Goal: Task Accomplishment & Management: Manage account settings

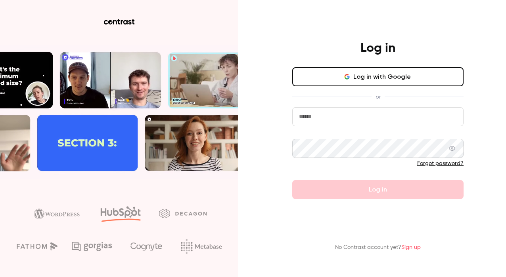
click at [380, 77] on button "Log in with Google" at bounding box center [377, 76] width 171 height 19
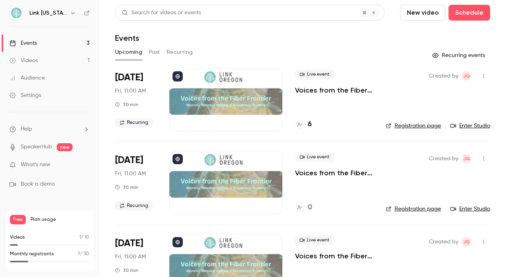
click at [309, 125] on h4 "6" at bounding box center [310, 124] width 4 height 11
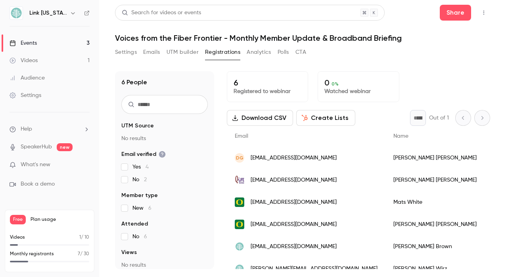
scroll to position [11, 0]
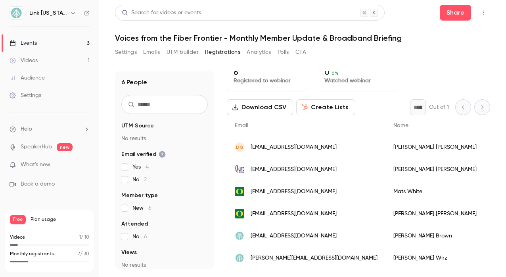
click at [70, 15] on icon "button" at bounding box center [73, 13] width 6 height 6
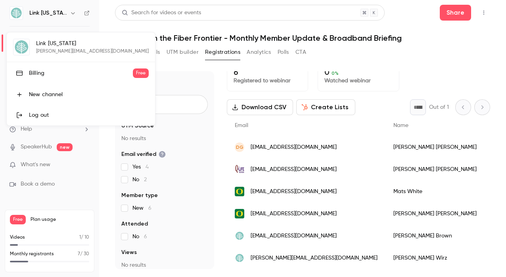
click at [55, 45] on div "Link [US_STATE] [PERSON_NAME][EMAIL_ADDRESS][DOMAIN_NAME] Billing Free New chan…" at bounding box center [81, 78] width 148 height 93
click at [438, 44] on div at bounding box center [253, 138] width 506 height 277
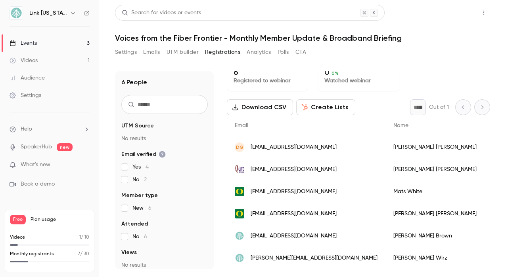
click at [454, 9] on button "Share" at bounding box center [455, 13] width 31 height 16
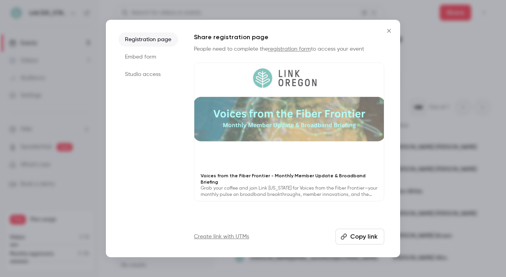
click at [390, 32] on icon "Close" at bounding box center [389, 31] width 10 height 6
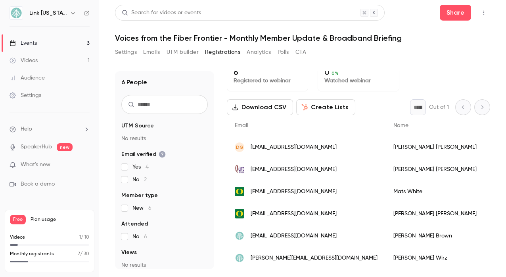
click at [128, 54] on button "Settings" at bounding box center [126, 52] width 22 height 13
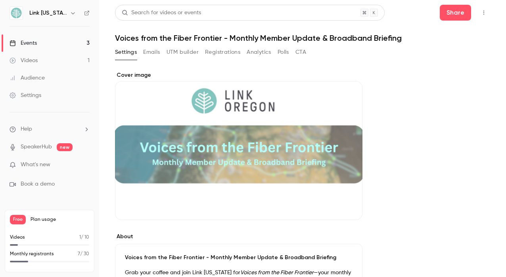
click at [349, 209] on button "Cover image" at bounding box center [348, 206] width 16 height 16
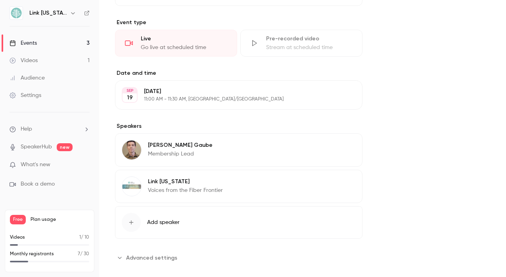
scroll to position [353, 0]
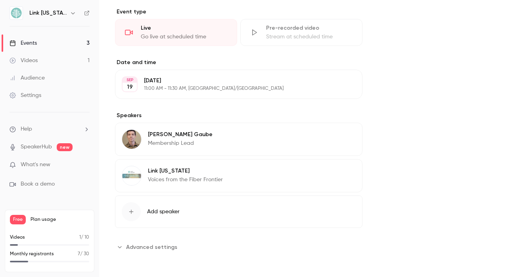
click at [31, 98] on div "Settings" at bounding box center [26, 96] width 32 height 8
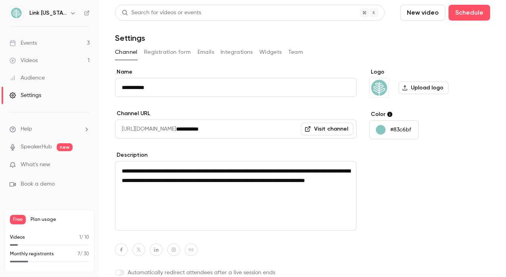
click at [172, 50] on button "Registration form" at bounding box center [167, 52] width 47 height 13
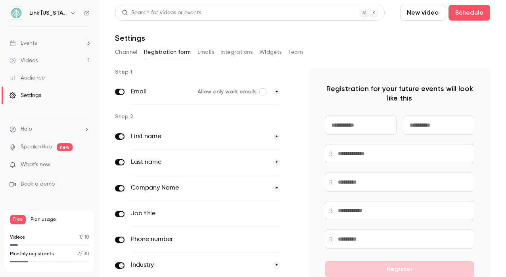
click at [40, 13] on h6 "Link [US_STATE]" at bounding box center [47, 13] width 37 height 8
click at [70, 13] on icon "button" at bounding box center [73, 13] width 6 height 6
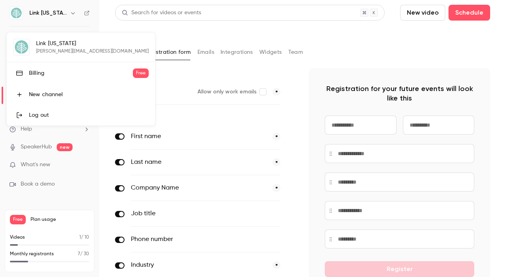
click at [69, 13] on div at bounding box center [253, 138] width 506 height 277
